Goal: Task Accomplishment & Management: Use online tool/utility

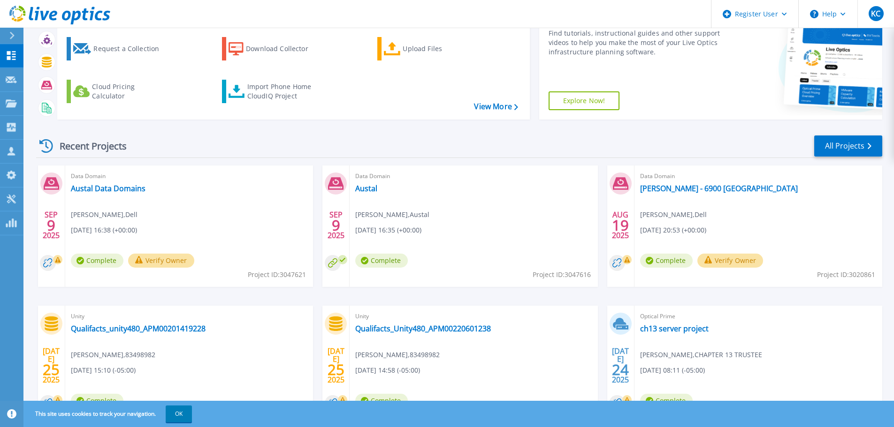
scroll to position [132, 0]
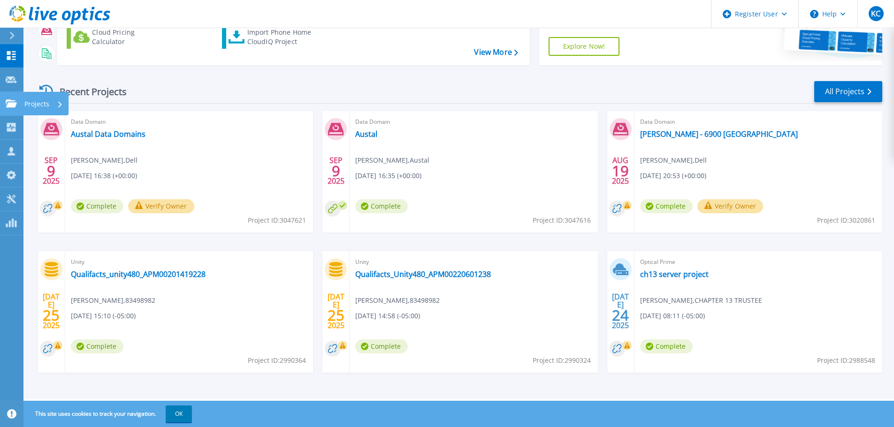
click at [17, 107] on div "Projects" at bounding box center [28, 103] width 44 height 8
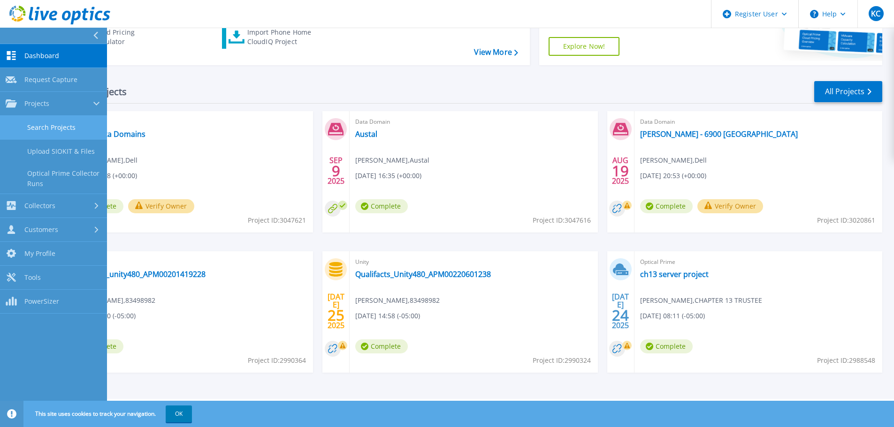
click at [35, 127] on link "Search Projects" at bounding box center [53, 128] width 107 height 24
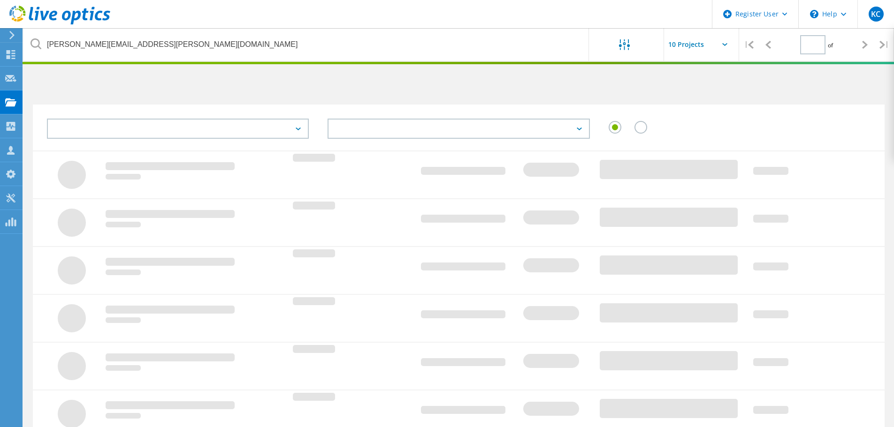
type input "1"
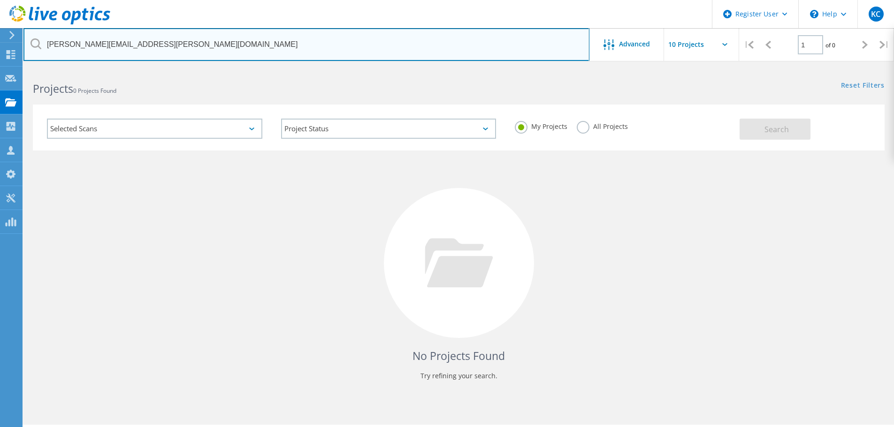
drag, startPoint x: 170, startPoint y: 47, endPoint x: 0, endPoint y: 42, distance: 169.9
click at [0, 68] on div "Register User \n Help Explore Helpful Articles Contact Support KC Dell User [PE…" at bounding box center [447, 260] width 894 height 385
click at [210, 48] on input "[PERSON_NAME][EMAIL_ADDRESS][PERSON_NAME][DOMAIN_NAME]" at bounding box center [306, 44] width 566 height 33
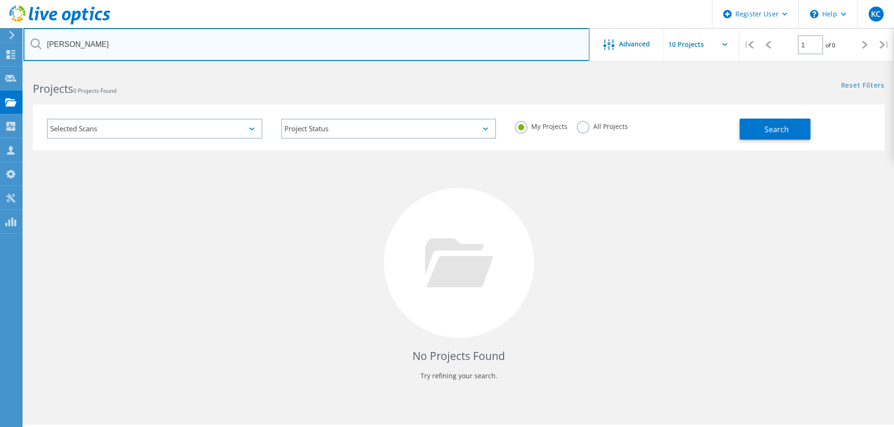
type input "[PERSON_NAME]"
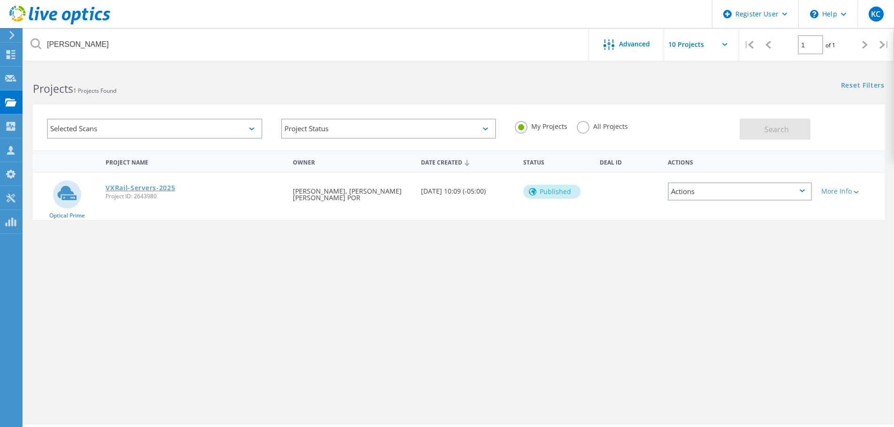
click at [148, 187] on link "VXRail-Servers-2025" at bounding box center [140, 188] width 69 height 7
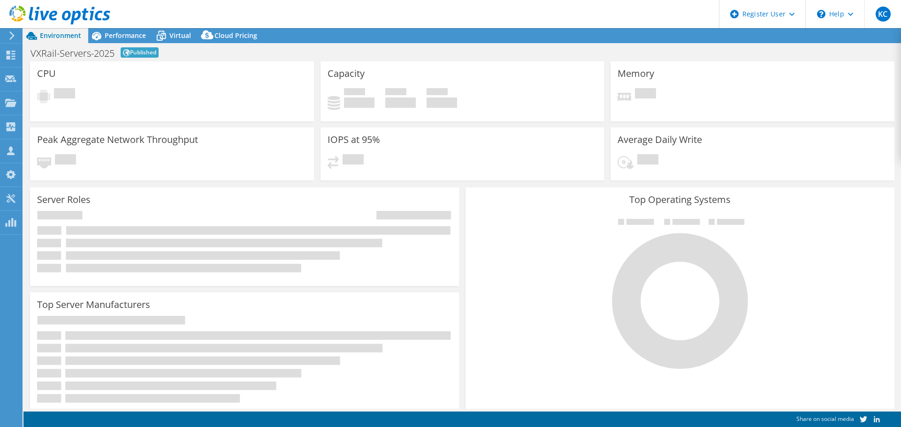
select select "USD"
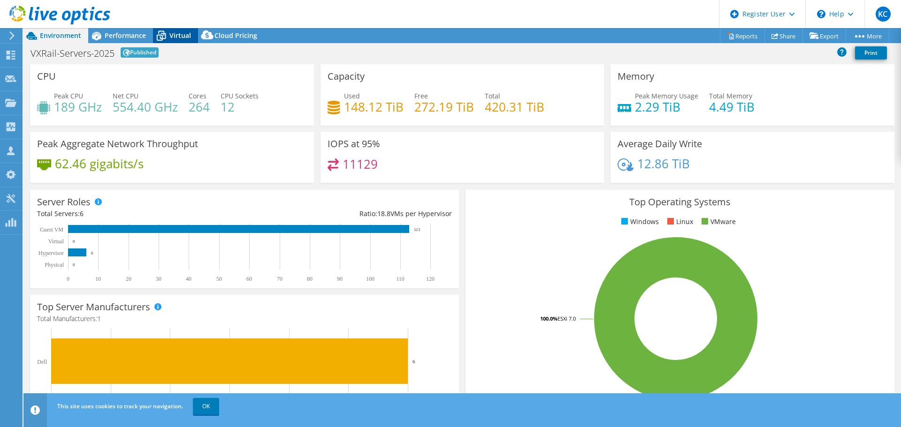
click at [172, 39] on span "Virtual" at bounding box center [180, 35] width 22 height 9
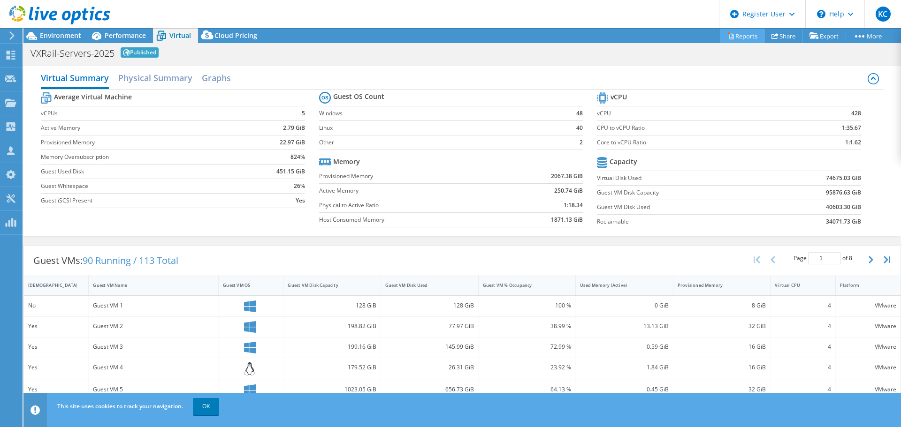
click at [733, 35] on link "Reports" at bounding box center [742, 36] width 45 height 15
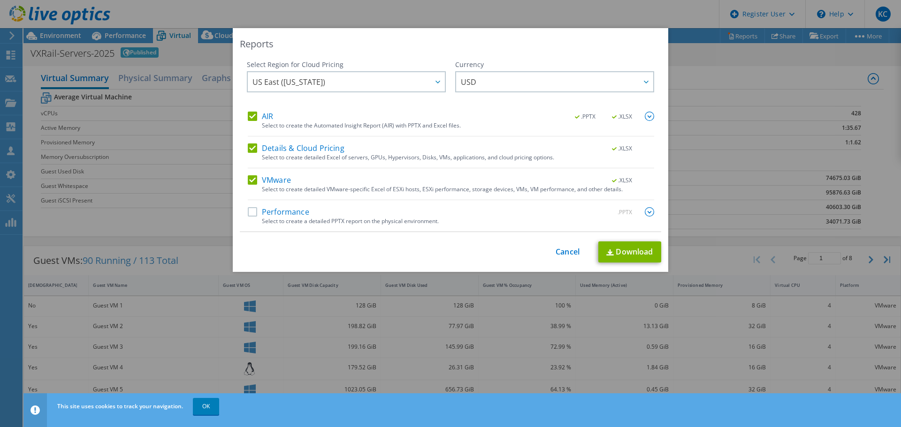
click at [248, 146] on label "Details & Cloud Pricing" at bounding box center [296, 148] width 97 height 9
click at [0, 0] on input "Details & Cloud Pricing" at bounding box center [0, 0] width 0 height 0
click at [248, 185] on div "VMware .XLSX" at bounding box center [451, 180] width 406 height 11
click at [249, 178] on label "VMware" at bounding box center [269, 179] width 43 height 9
click at [0, 0] on input "VMware" at bounding box center [0, 0] width 0 height 0
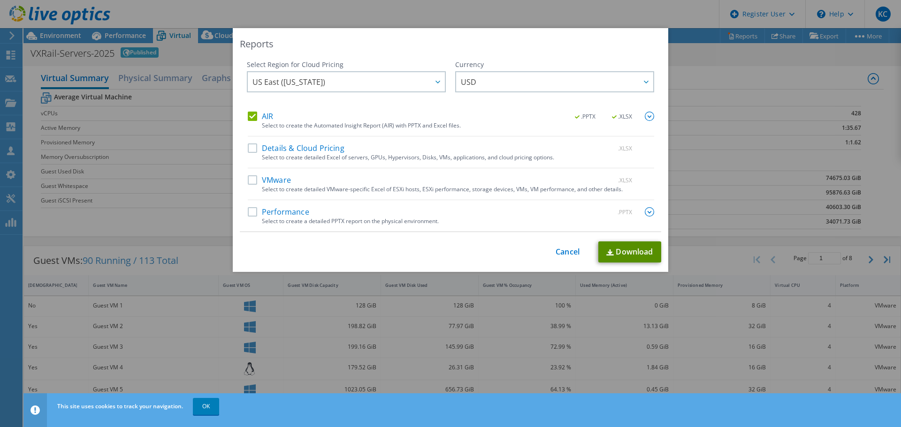
click at [632, 255] on link "Download" at bounding box center [629, 252] width 63 height 21
click at [564, 252] on link "Cancel" at bounding box center [567, 252] width 24 height 9
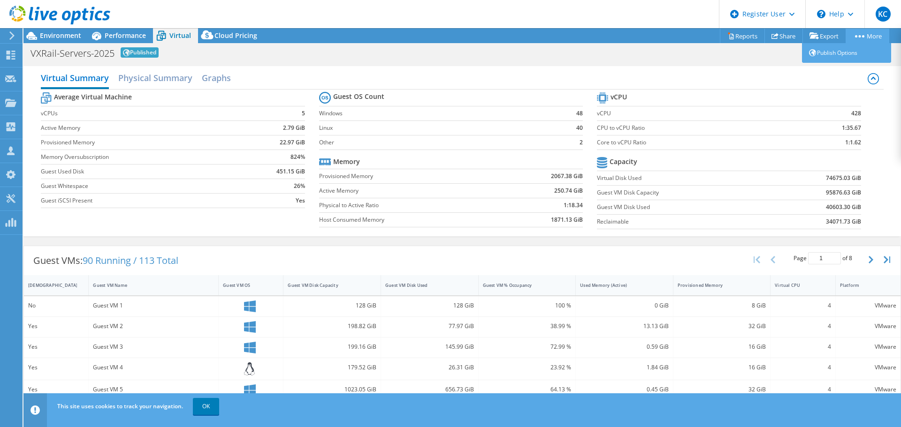
click at [855, 35] on icon at bounding box center [859, 36] width 9 height 2
click at [849, 13] on icon at bounding box center [850, 14] width 5 height 3
click at [597, 1] on header "KC Dell User Kerrigan Clark Kerrigan.Clark@dell.com Dell My Profile Log Out \n …" at bounding box center [450, 14] width 901 height 28
click at [57, 32] on span "Environment" at bounding box center [60, 35] width 41 height 9
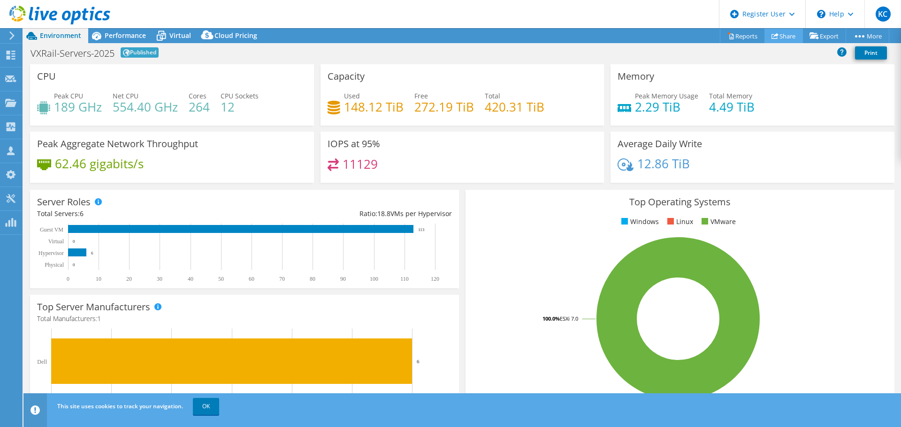
click at [783, 31] on link "Share" at bounding box center [783, 36] width 38 height 15
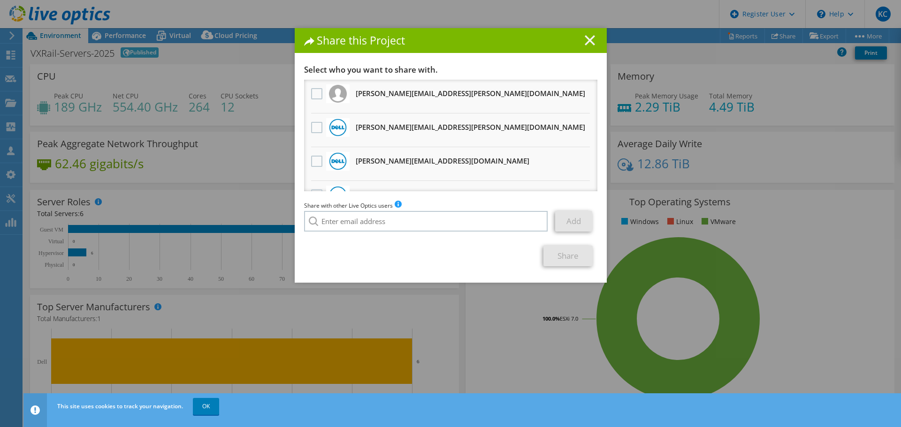
click at [584, 38] on icon at bounding box center [589, 40] width 10 height 10
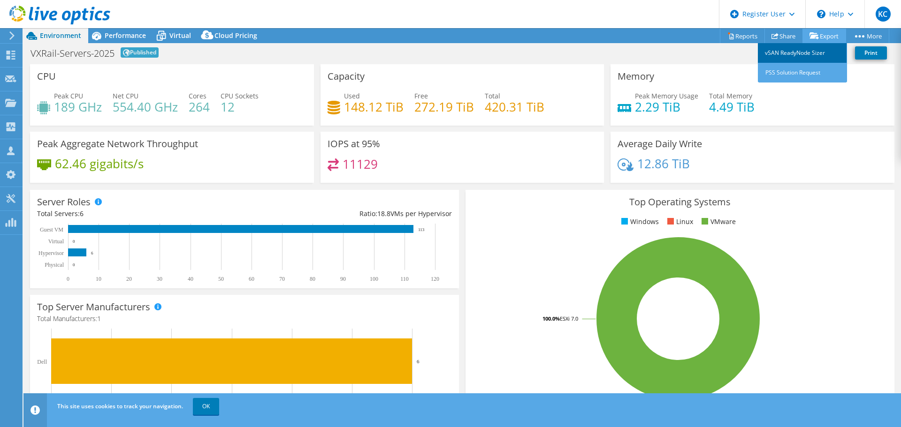
click at [812, 51] on link "vSAN ReadyNode Sizer" at bounding box center [802, 53] width 89 height 20
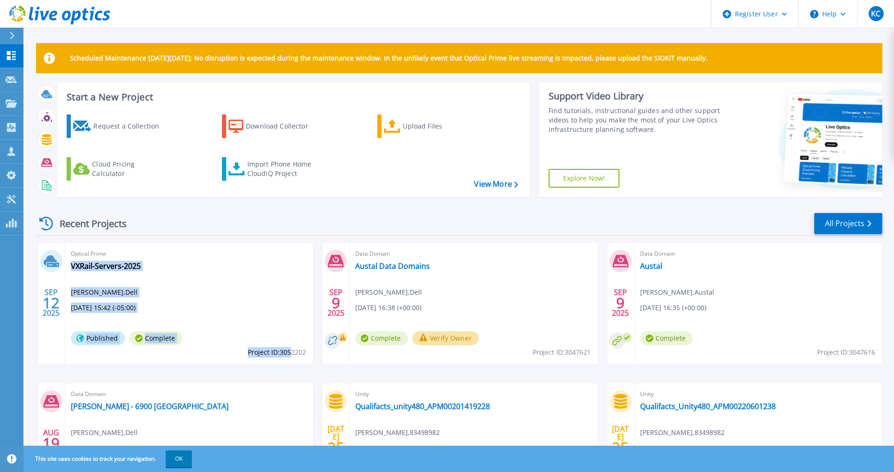
drag, startPoint x: 308, startPoint y: 354, endPoint x: 292, endPoint y: 353, distance: 15.5
click at [292, 353] on div "Optical Prime VXRail-Servers-2025 [PERSON_NAME] , Dell [DATE] 15:42 (-05:00) Pu…" at bounding box center [189, 303] width 248 height 121
click at [289, 349] on span "Project ID: 3052202" at bounding box center [277, 352] width 58 height 10
drag, startPoint x: 280, startPoint y: 354, endPoint x: 306, endPoint y: 352, distance: 26.3
click at [306, 352] on span "Project ID: 3052202" at bounding box center [277, 352] width 58 height 10
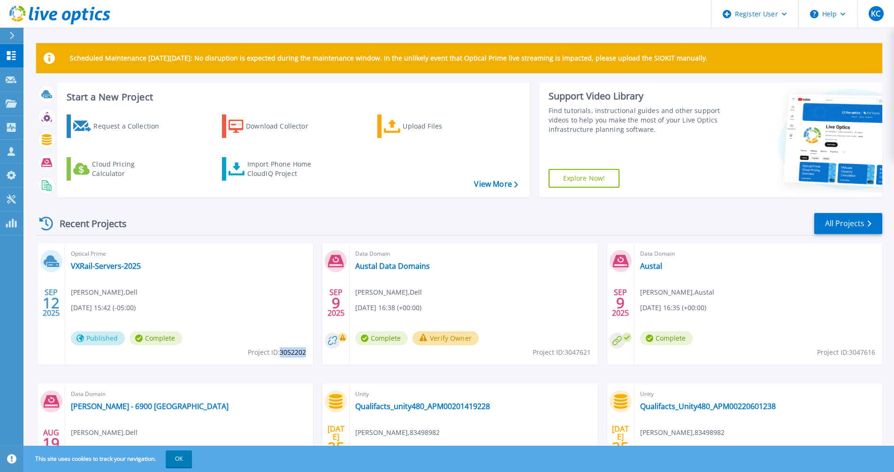
copy span "3052202"
